Goal: Register for event/course

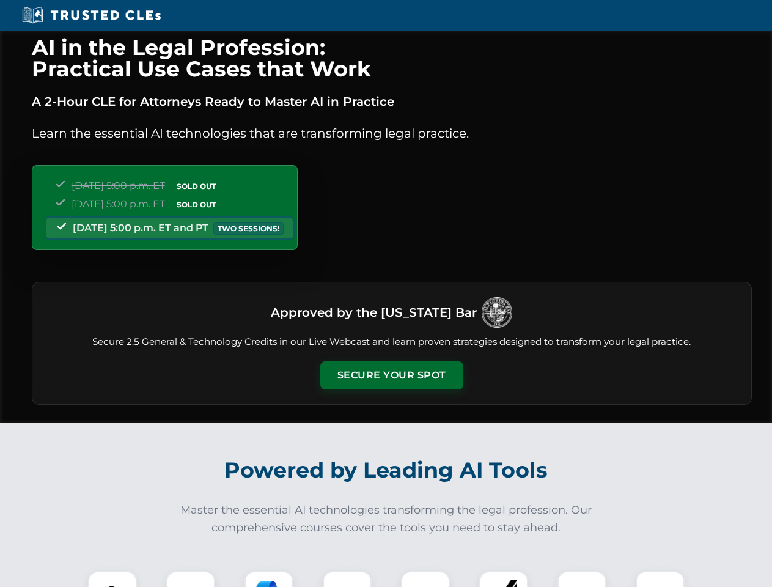
click at [391, 375] on button "Secure Your Spot" at bounding box center [391, 375] width 143 height 28
